Goal: Transaction & Acquisition: Purchase product/service

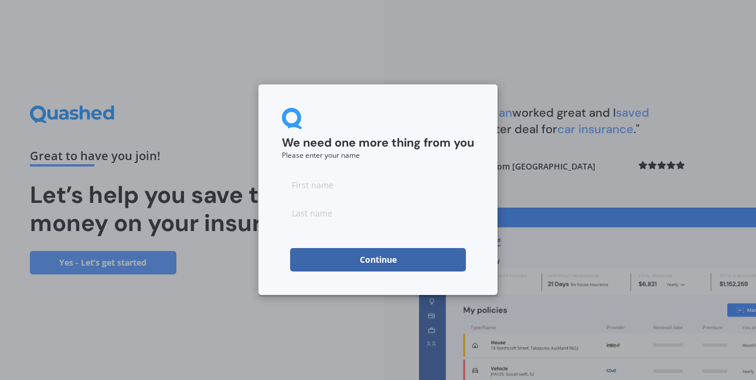
click at [332, 187] on input at bounding box center [378, 184] width 192 height 23
type input "Ahmed"
click at [343, 214] on input at bounding box center [378, 212] width 192 height 23
type input "Aldubayyan"
click at [365, 260] on button "Continue" at bounding box center [378, 259] width 176 height 23
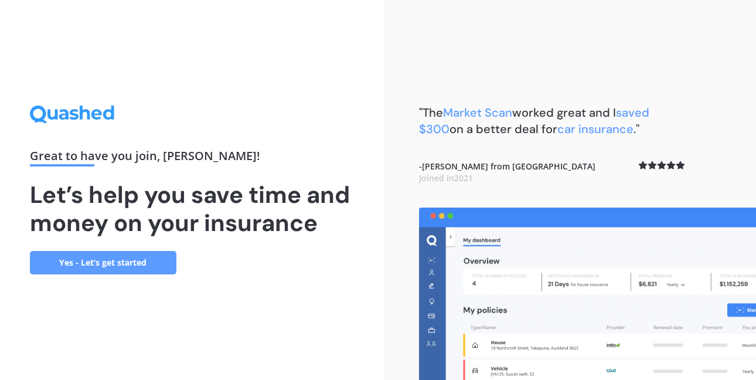
click at [118, 261] on link "Yes - Let’s get started" at bounding box center [103, 262] width 146 height 23
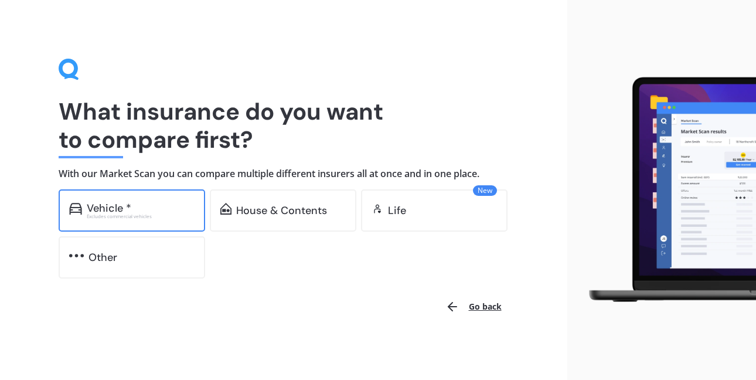
click at [128, 210] on div "Vehicle *" at bounding box center [109, 208] width 45 height 12
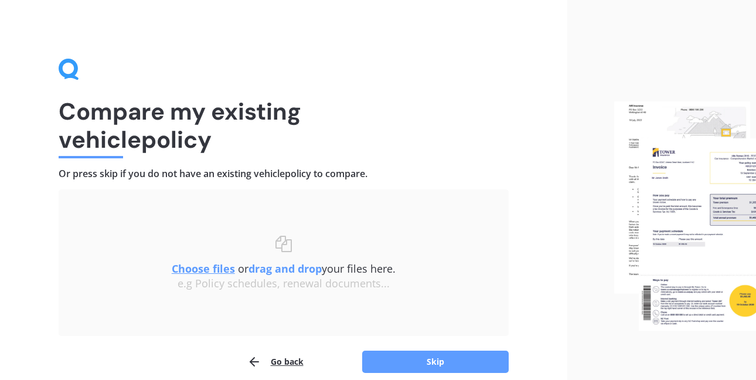
scroll to position [52, 0]
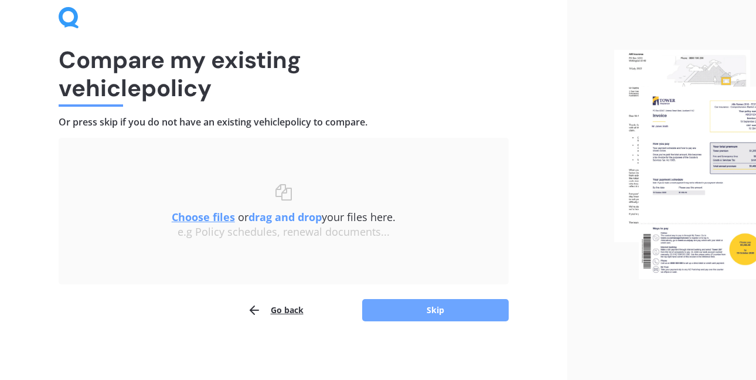
click at [428, 305] on button "Skip" at bounding box center [435, 310] width 146 height 22
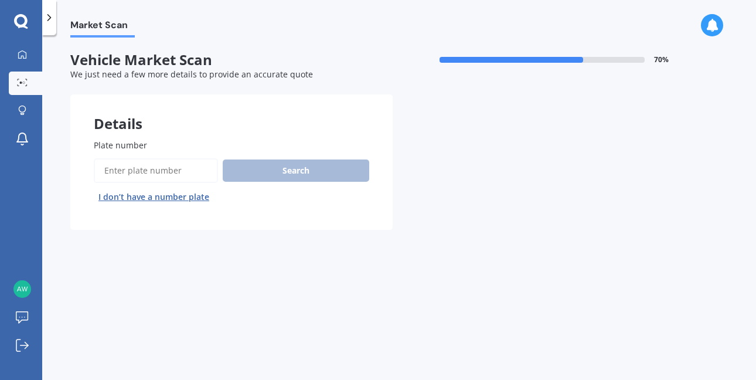
click at [170, 172] on input "Plate number" at bounding box center [156, 170] width 124 height 25
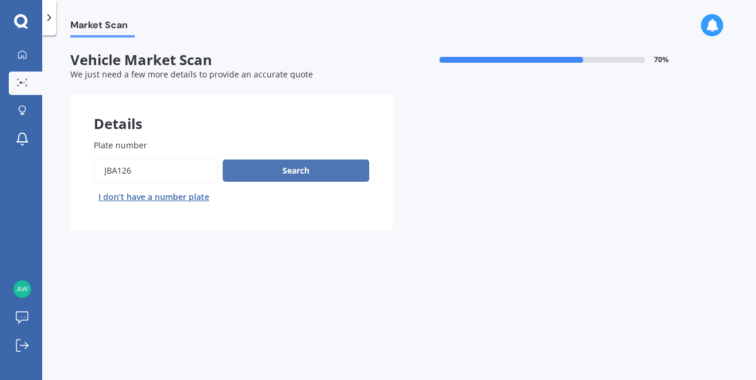
type input "JBA126"
click at [300, 168] on button "Search" at bounding box center [296, 170] width 146 height 22
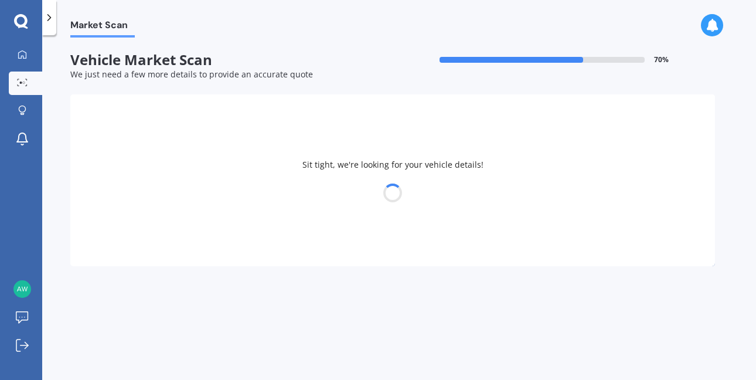
select select "TOYOTA"
select select "CAMRY"
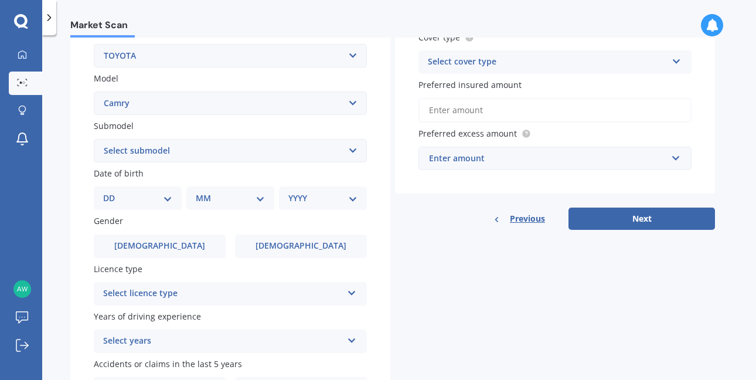
scroll to position [237, 0]
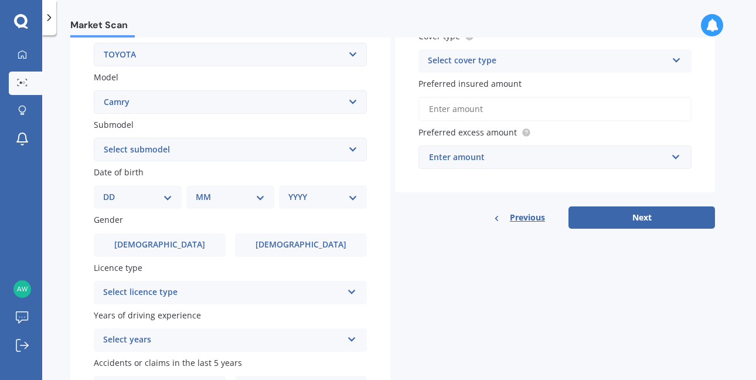
click at [163, 196] on select "DD 01 02 03 04 05 06 07 08 09 10 11 12 13 14 15 16 17 18 19 20 21 22 23 24 25 2…" at bounding box center [137, 196] width 69 height 13
select select "09"
click at [112, 192] on select "DD 01 02 03 04 05 06 07 08 09 10 11 12 13 14 15 16 17 18 19 20 21 22 23 24 25 2…" at bounding box center [137, 196] width 69 height 13
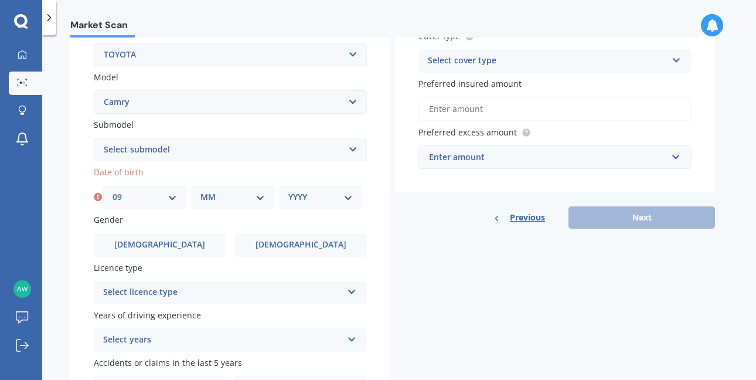
click at [259, 200] on select "MM 01 02 03 04 05 06 07 08 09 10 11 12" at bounding box center [232, 196] width 64 height 13
select select "09"
click at [200, 192] on select "MM 01 02 03 04 05 06 07 08 09 10 11 12" at bounding box center [232, 196] width 64 height 13
click at [349, 202] on select "YYYY 2025 2024 2023 2022 2021 2020 2019 2018 2017 2016 2015 2014 2013 2012 2011…" at bounding box center [320, 196] width 64 height 13
select select "1982"
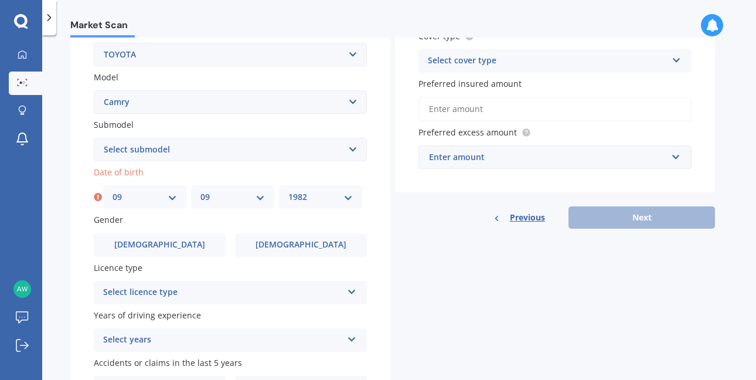
click at [288, 192] on select "YYYY 2025 2024 2023 2022 2021 2020 2019 2018 2017 2016 2015 2014 2013 2012 2011…" at bounding box center [320, 196] width 64 height 13
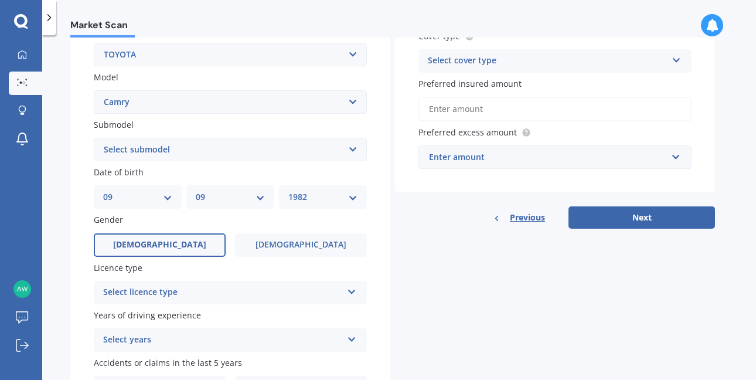
click at [179, 244] on label "Male" at bounding box center [160, 244] width 132 height 23
click at [0, 0] on input "Male" at bounding box center [0, 0] width 0 height 0
click at [356, 290] on icon at bounding box center [352, 289] width 10 height 8
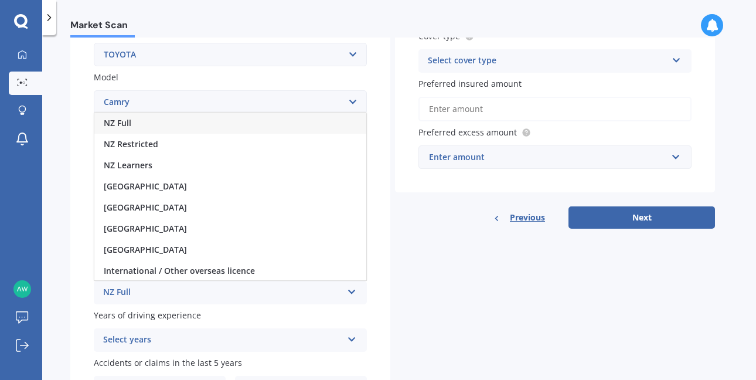
click at [290, 121] on div "NZ Full" at bounding box center [230, 122] width 272 height 21
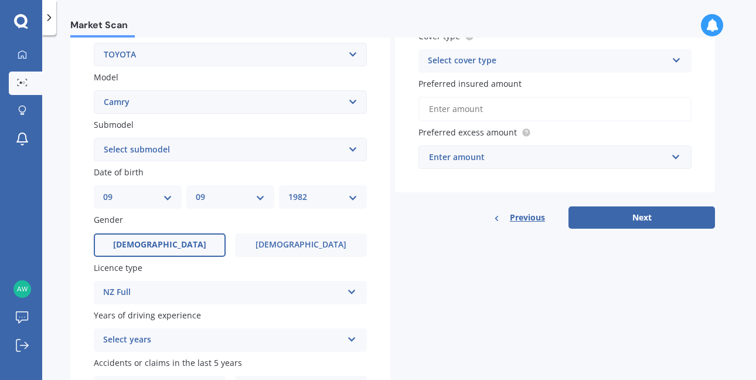
scroll to position [313, 0]
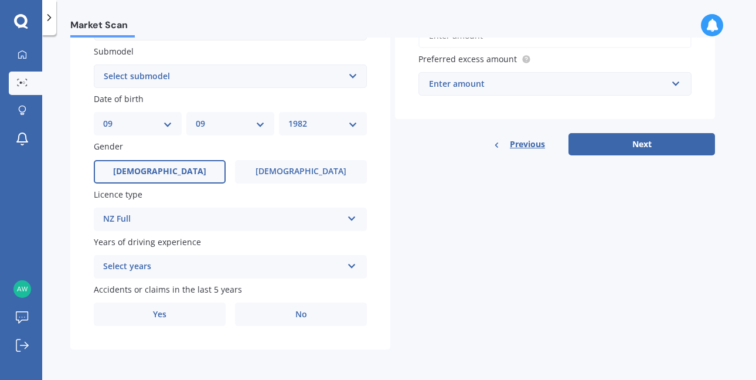
click at [239, 266] on div "Select years" at bounding box center [222, 267] width 239 height 14
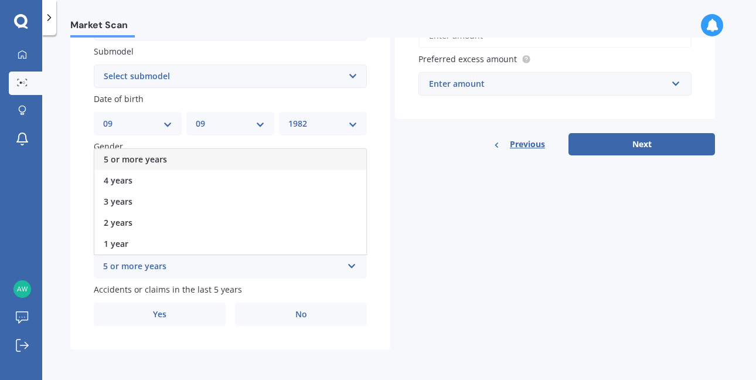
click at [236, 156] on div "5 or more years" at bounding box center [230, 159] width 272 height 21
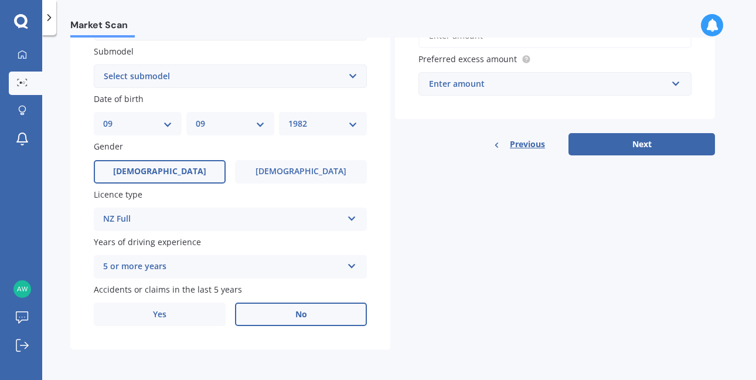
click at [306, 316] on span "No" at bounding box center [301, 314] width 12 height 10
click at [0, 0] on input "No" at bounding box center [0, 0] width 0 height 0
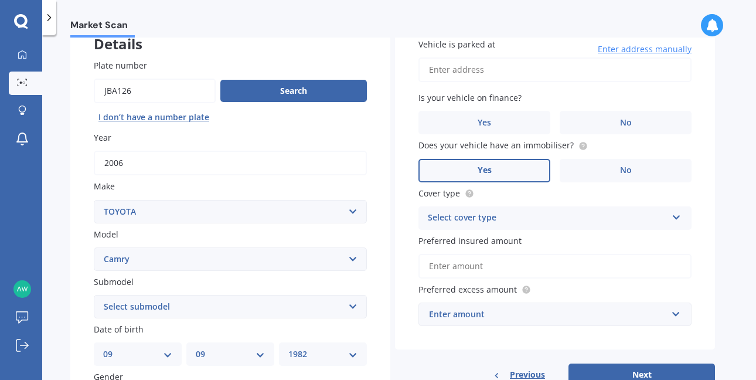
scroll to position [0, 0]
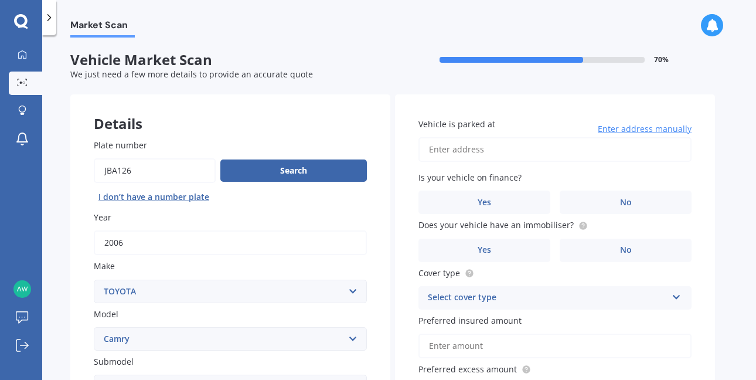
click at [489, 146] on input "Vehicle is parked at" at bounding box center [554, 149] width 273 height 25
type input "15 Tasman Street, The Wood, Nelson 7010"
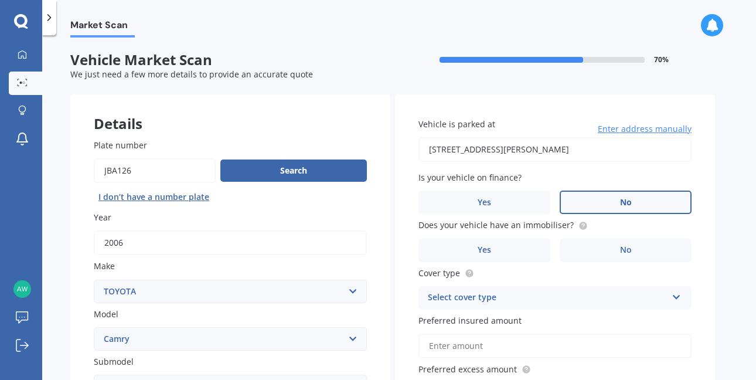
click at [625, 208] on label "No" at bounding box center [625, 201] width 132 height 23
click at [0, 0] on input "No" at bounding box center [0, 0] width 0 height 0
click at [625, 250] on span "No" at bounding box center [626, 250] width 12 height 10
click at [0, 0] on input "No" at bounding box center [0, 0] width 0 height 0
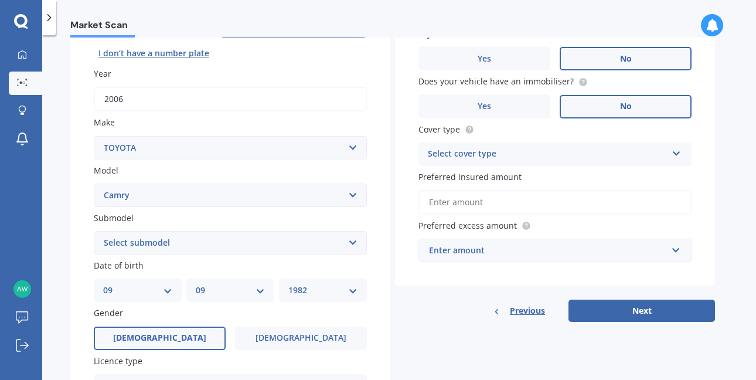
scroll to position [144, 0]
click at [671, 152] on icon at bounding box center [676, 150] width 10 height 8
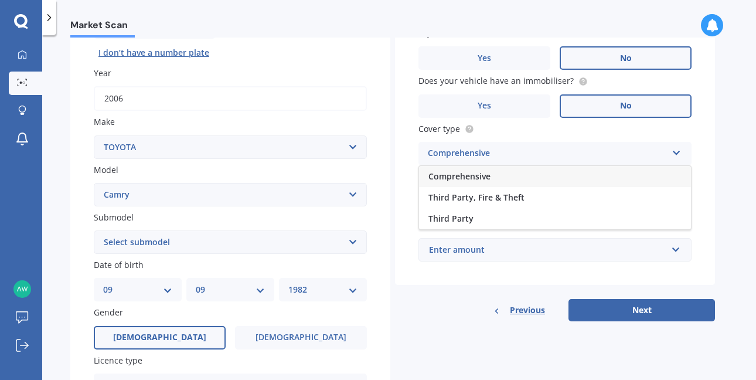
click at [633, 178] on div "Comprehensive" at bounding box center [555, 176] width 272 height 21
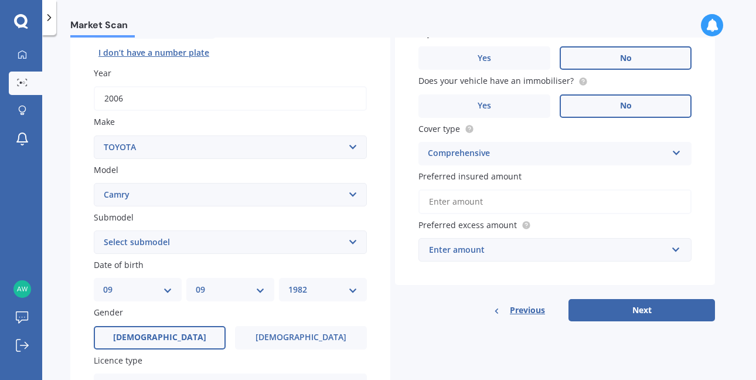
click at [650, 204] on input "Preferred insured amount" at bounding box center [554, 201] width 273 height 25
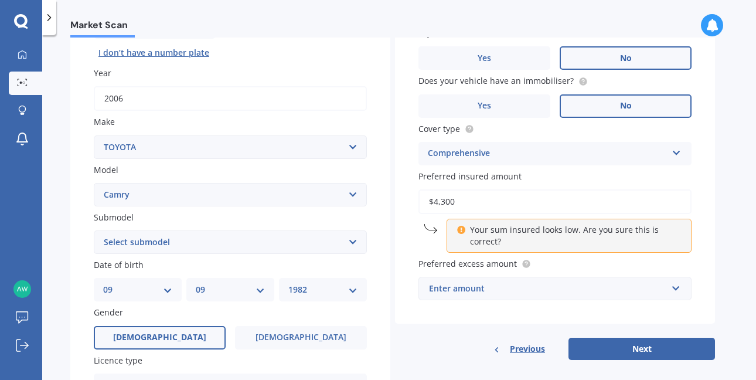
click at [699, 189] on div "Vehicle is parked at 15 Tasman Street, The Wood, Nelson 7010 Enter address manu…" at bounding box center [555, 137] width 320 height 374
click at [482, 203] on input "$4,300" at bounding box center [554, 201] width 273 height 25
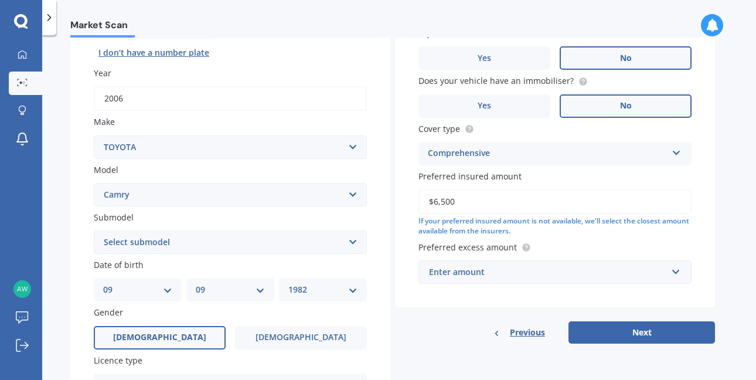
type input "$6,500"
click at [583, 241] on div "Vehicle is parked at 15 Tasman Street, The Wood, Nelson 7010 Enter address manu…" at bounding box center [555, 128] width 320 height 357
click at [589, 280] on input "text" at bounding box center [550, 272] width 262 height 22
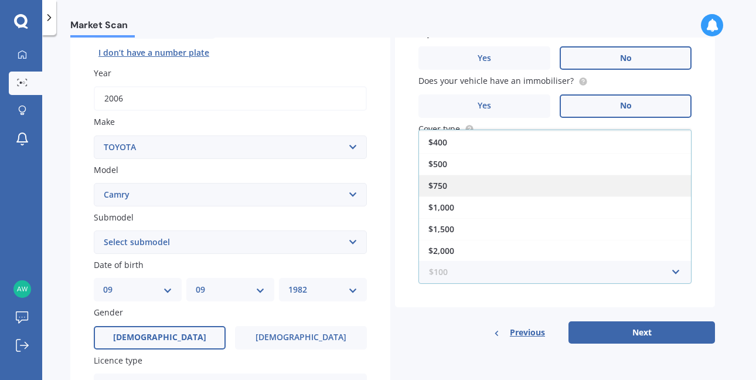
scroll to position [0, 0]
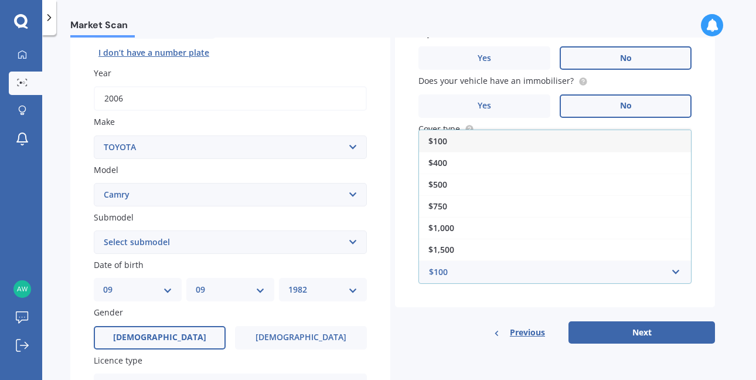
click at [489, 144] on div "$100" at bounding box center [555, 141] width 272 height 22
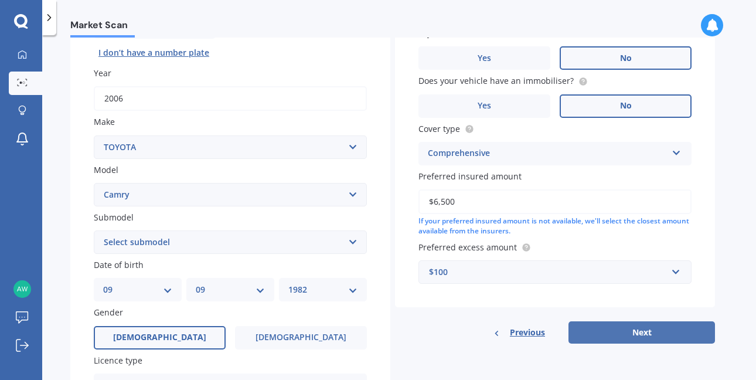
click at [635, 336] on button "Next" at bounding box center [641, 332] width 146 height 22
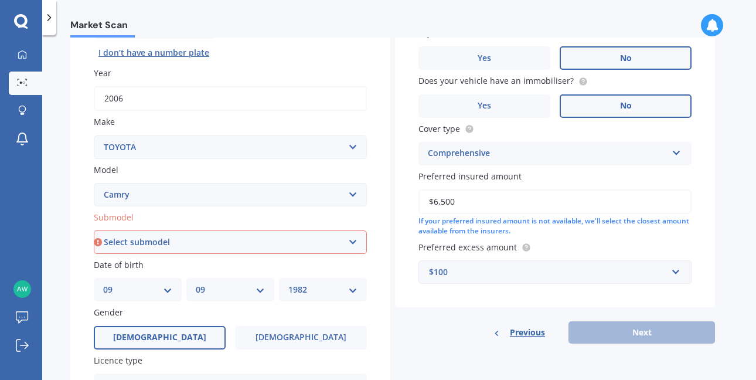
click at [289, 242] on select "Select submodel (All other) Altise 2.4 Altise 3.0 V6 Ateva 2.4 Ateva 3.0 V6 Azu…" at bounding box center [230, 241] width 273 height 23
select select "GL"
click at [94, 231] on select "Select submodel (All other) Altise 2.4 Altise 3.0 V6 Ateva 2.4 Ateva 3.0 V6 Azu…" at bounding box center [230, 241] width 273 height 23
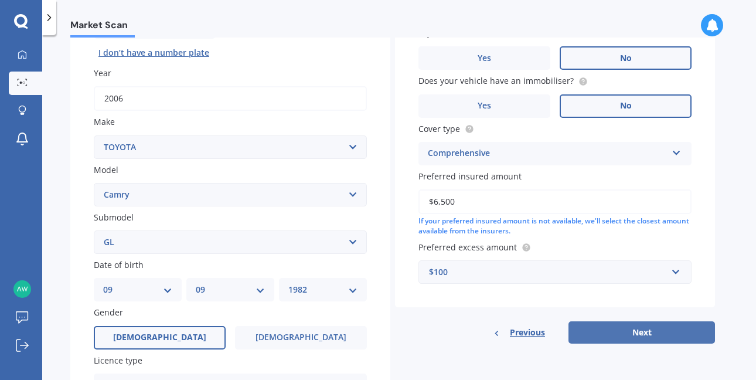
click at [641, 337] on button "Next" at bounding box center [641, 332] width 146 height 22
select select "09"
select select "1982"
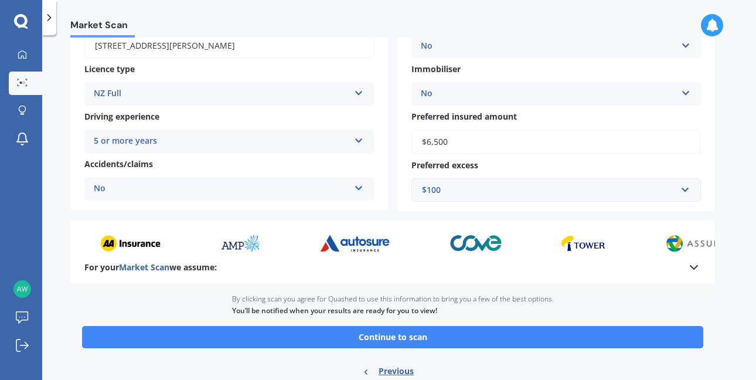
scroll to position [193, 0]
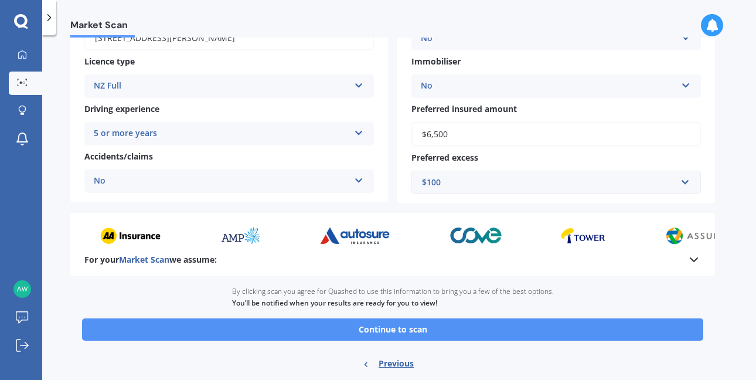
click at [421, 334] on button "Continue to scan" at bounding box center [392, 329] width 621 height 22
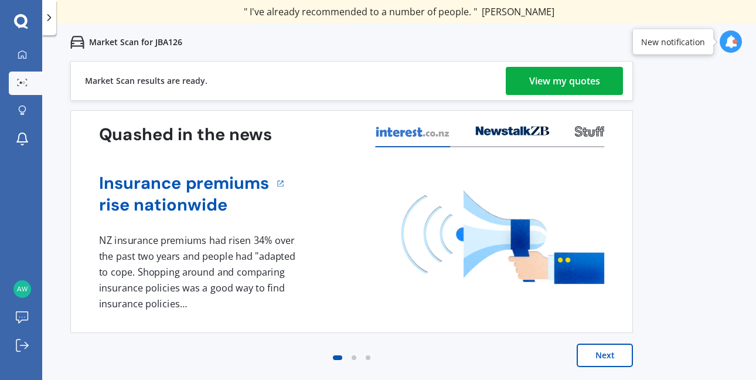
click at [555, 82] on div "View my quotes" at bounding box center [564, 81] width 71 height 28
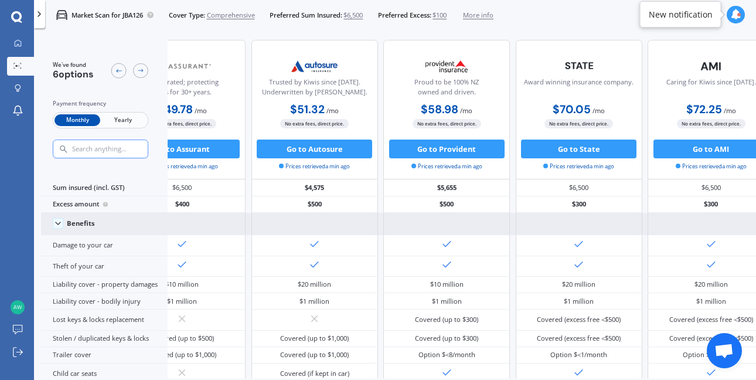
scroll to position [0, 255]
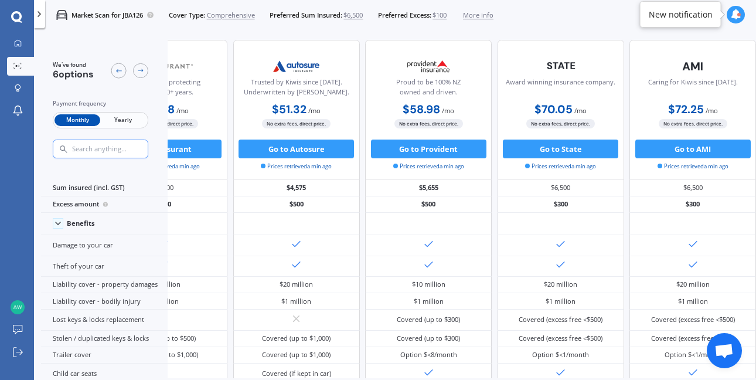
click at [120, 121] on span "Yearly" at bounding box center [123, 120] width 46 height 12
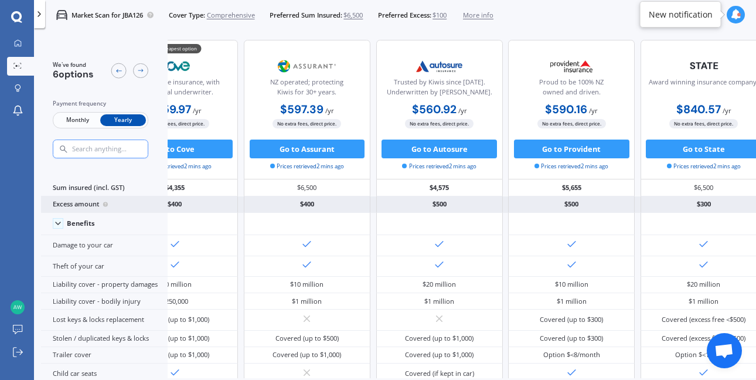
scroll to position [0, 0]
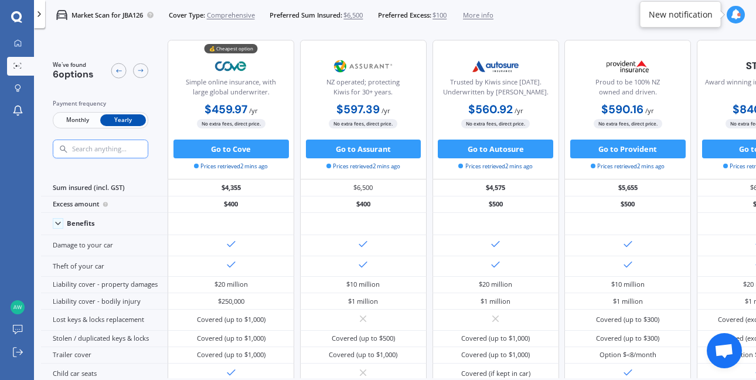
click at [239, 14] on span "Comprehensive" at bounding box center [231, 15] width 48 height 9
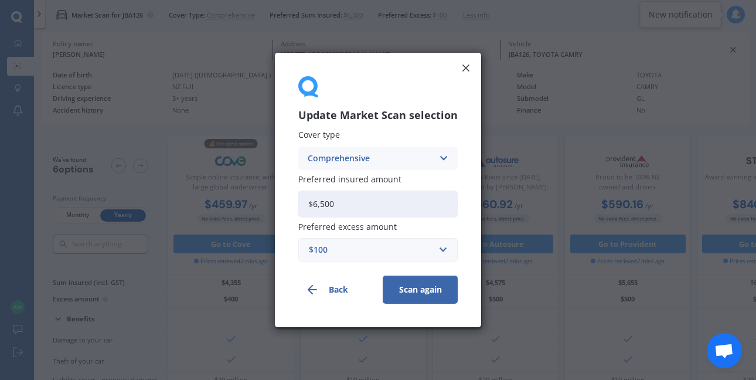
click at [445, 156] on icon at bounding box center [443, 158] width 10 height 13
click at [418, 203] on div "Third Party, Fire & Theft" at bounding box center [378, 202] width 158 height 21
click at [429, 291] on button "Scan again" at bounding box center [420, 289] width 75 height 28
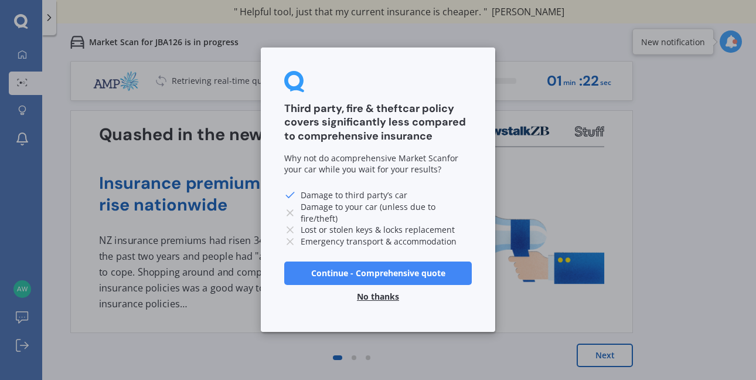
click at [380, 294] on button "No thanks" at bounding box center [378, 296] width 56 height 23
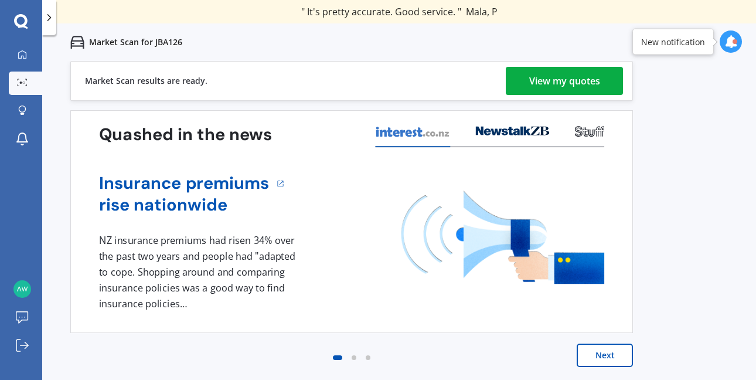
click at [565, 81] on div "View my quotes" at bounding box center [564, 81] width 71 height 28
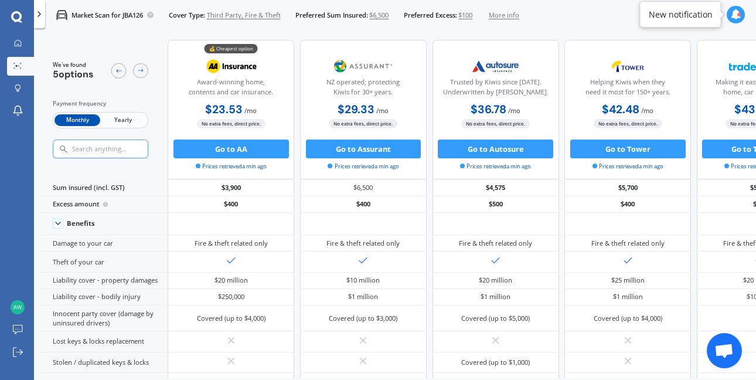
click at [119, 121] on span "Yearly" at bounding box center [123, 120] width 46 height 12
